Goal: Find specific page/section: Find specific page/section

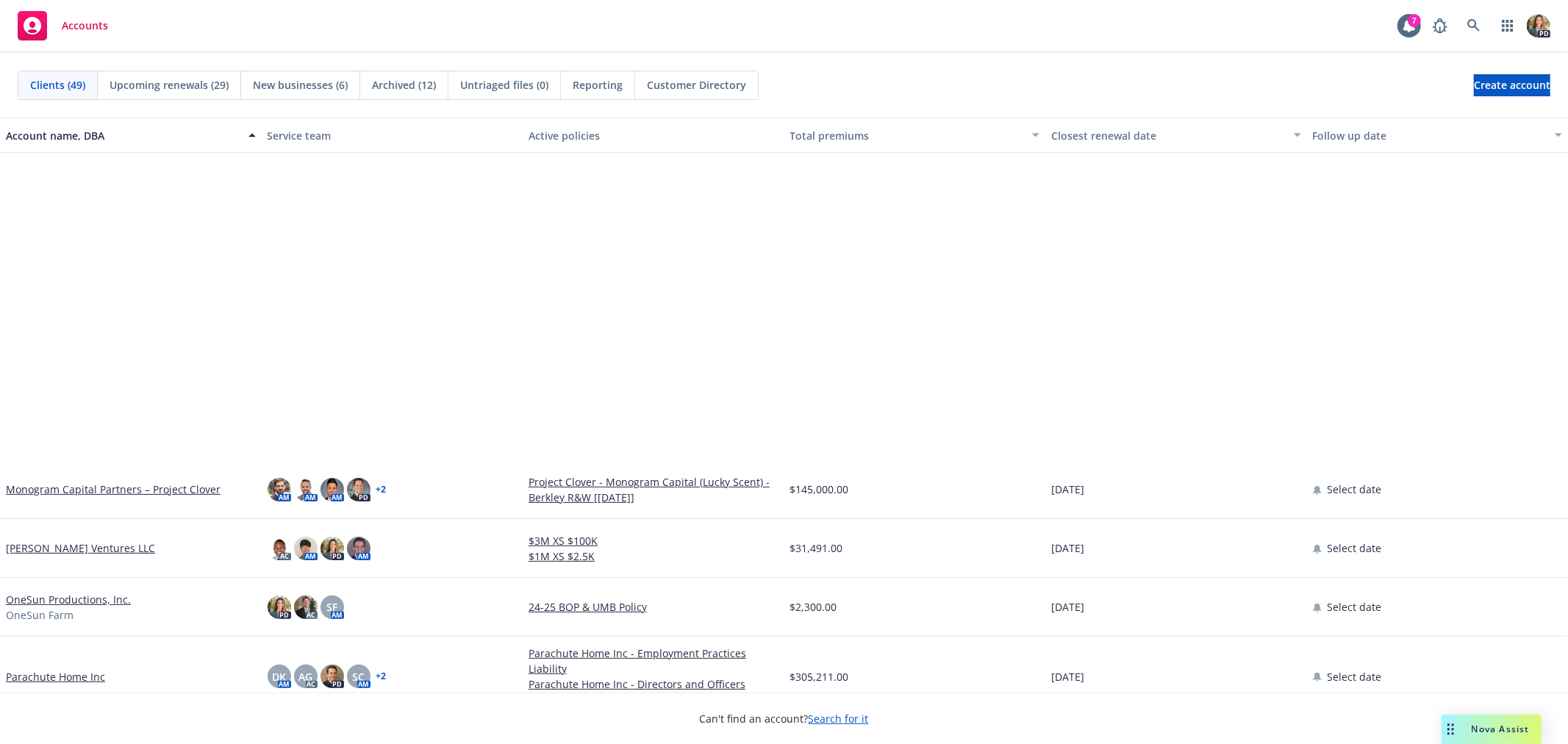
scroll to position [1388, 0]
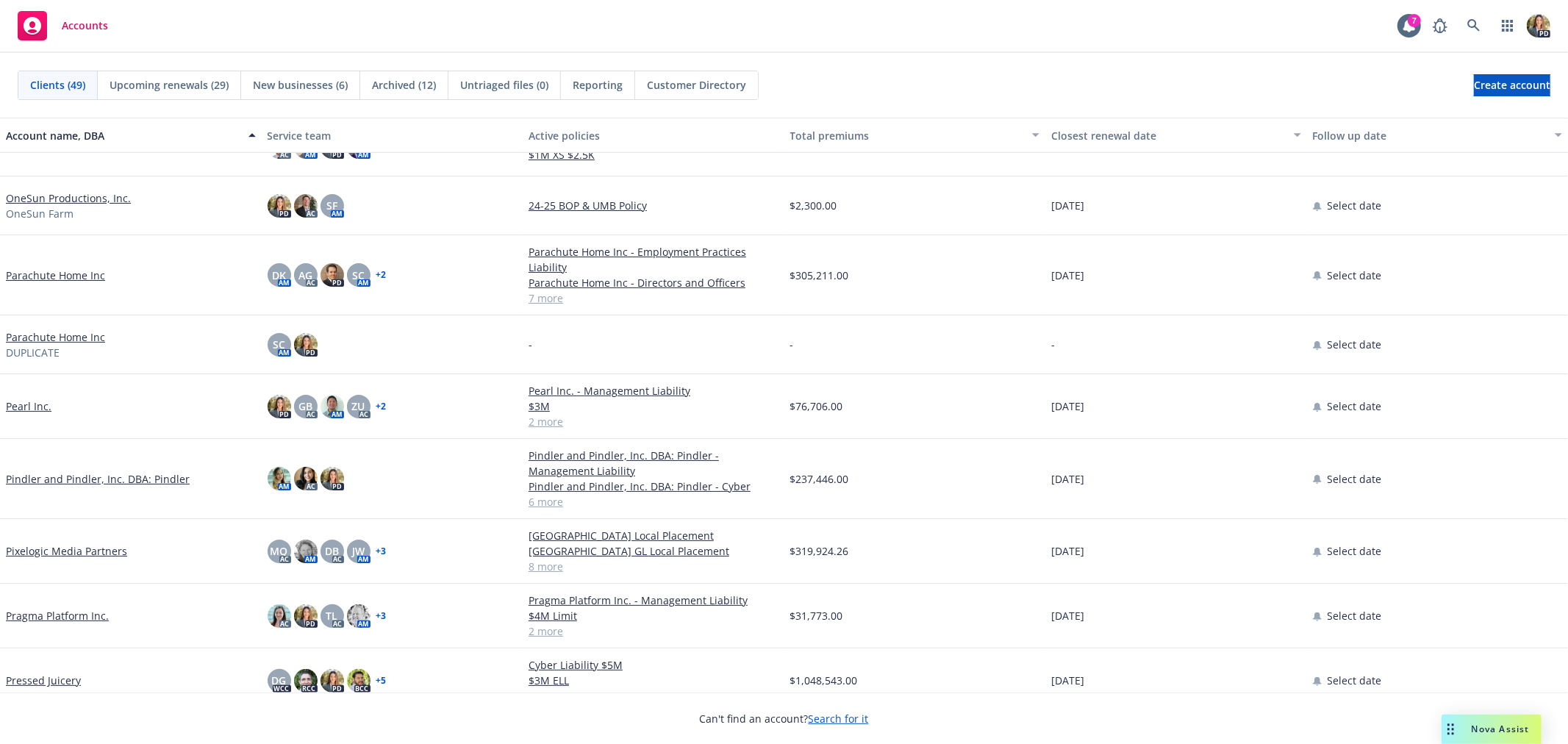
click at [57, 268] on link "Parachute Home Inc" at bounding box center [55, 275] width 99 height 16
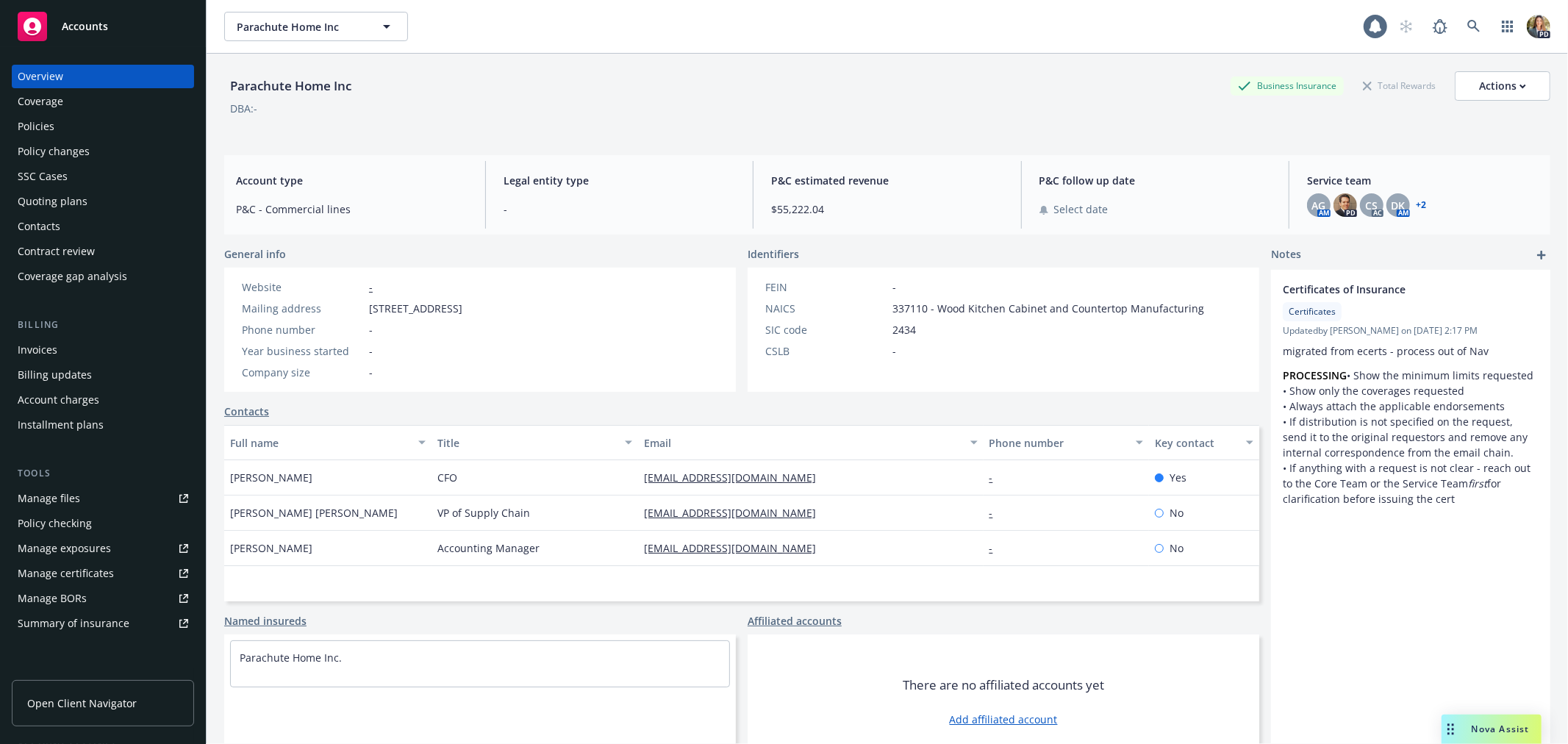
click at [54, 130] on div "Policies" at bounding box center [102, 126] width 170 height 23
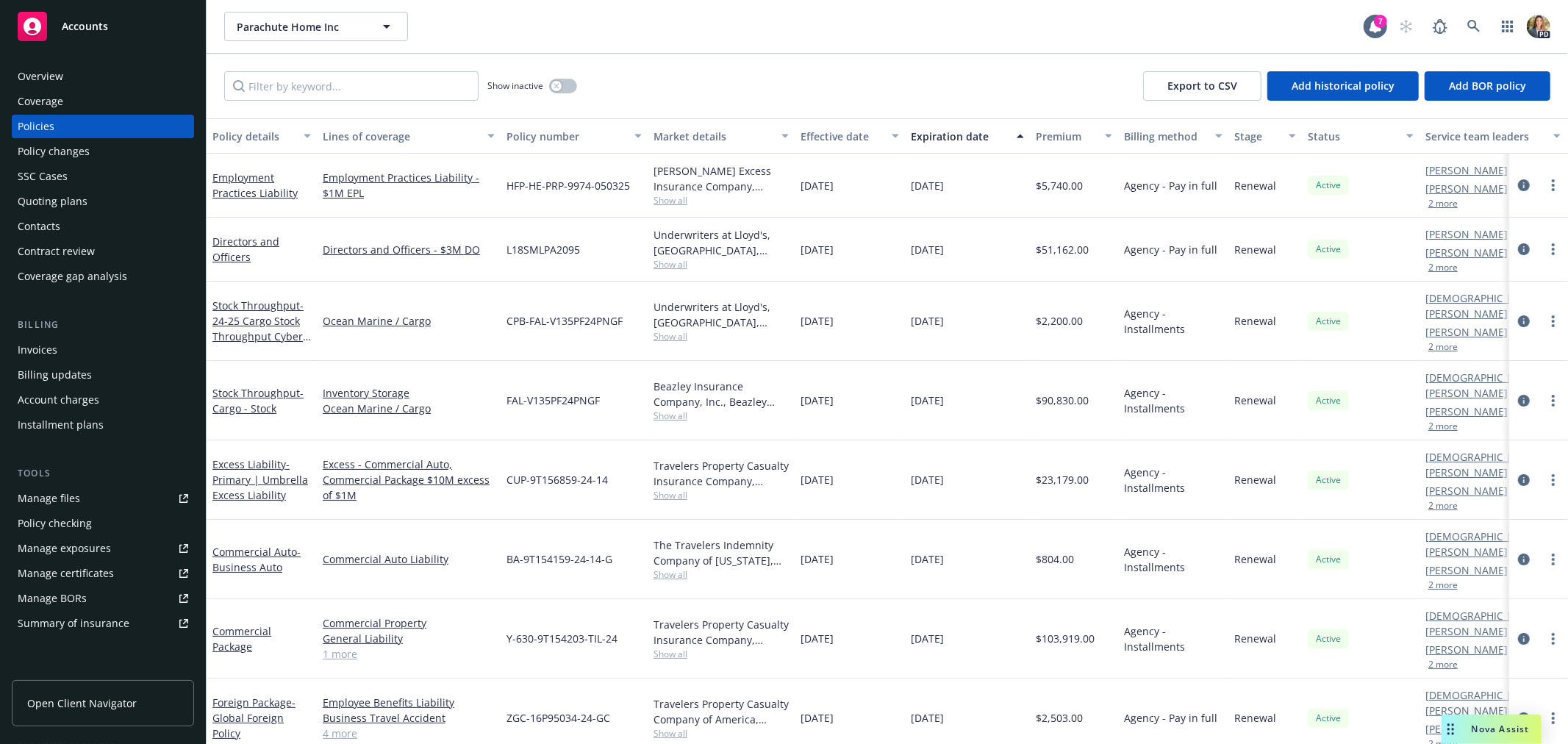
scroll to position [1, 0]
click at [79, 697] on span "Open Client Navigator" at bounding box center [82, 703] width 110 height 16
